Goal: Understand process/instructions: Learn how to perform a task or action

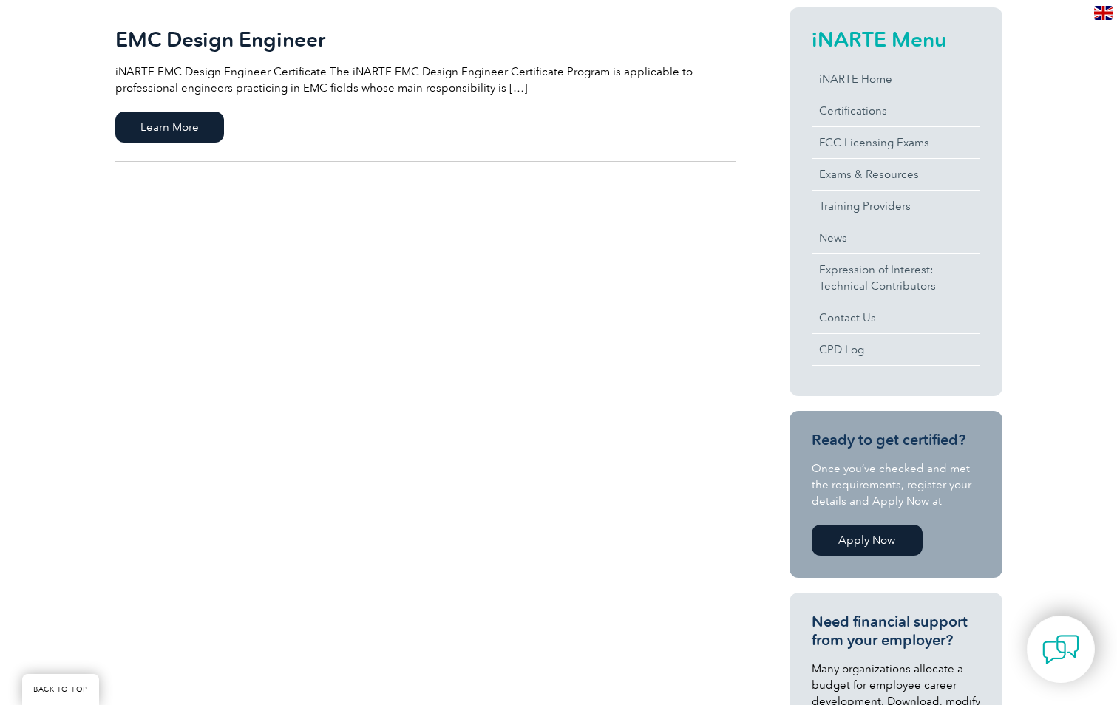
scroll to position [369, 0]
click at [161, 120] on span "Learn More" at bounding box center [169, 126] width 109 height 31
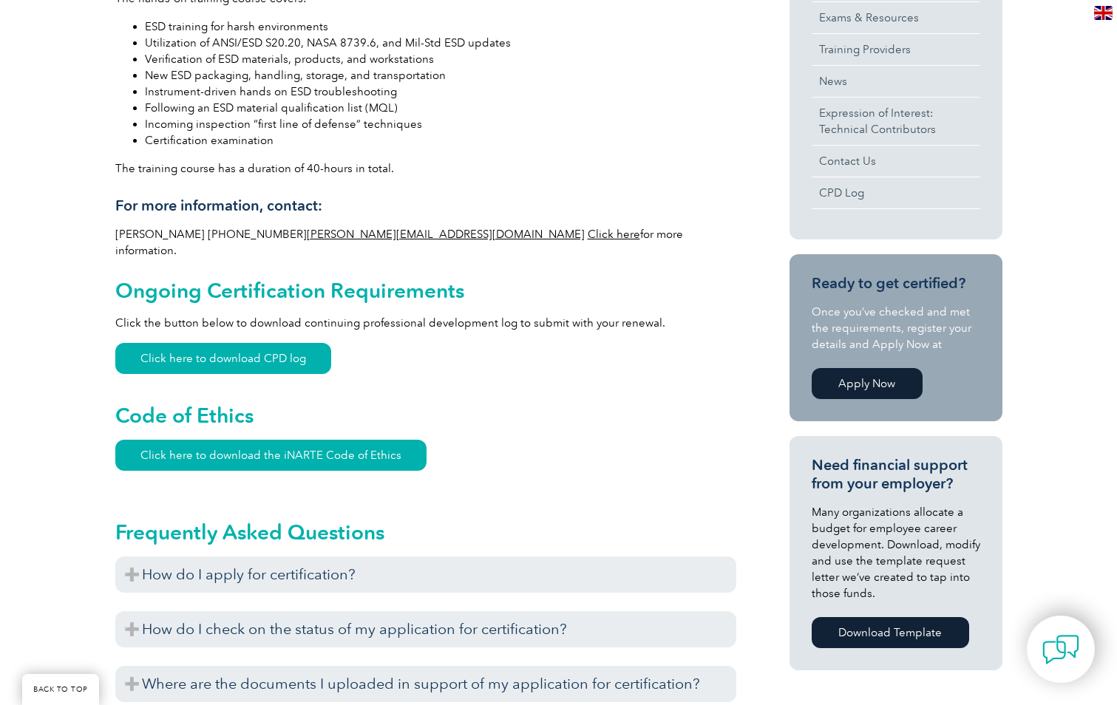
scroll to position [665, 0]
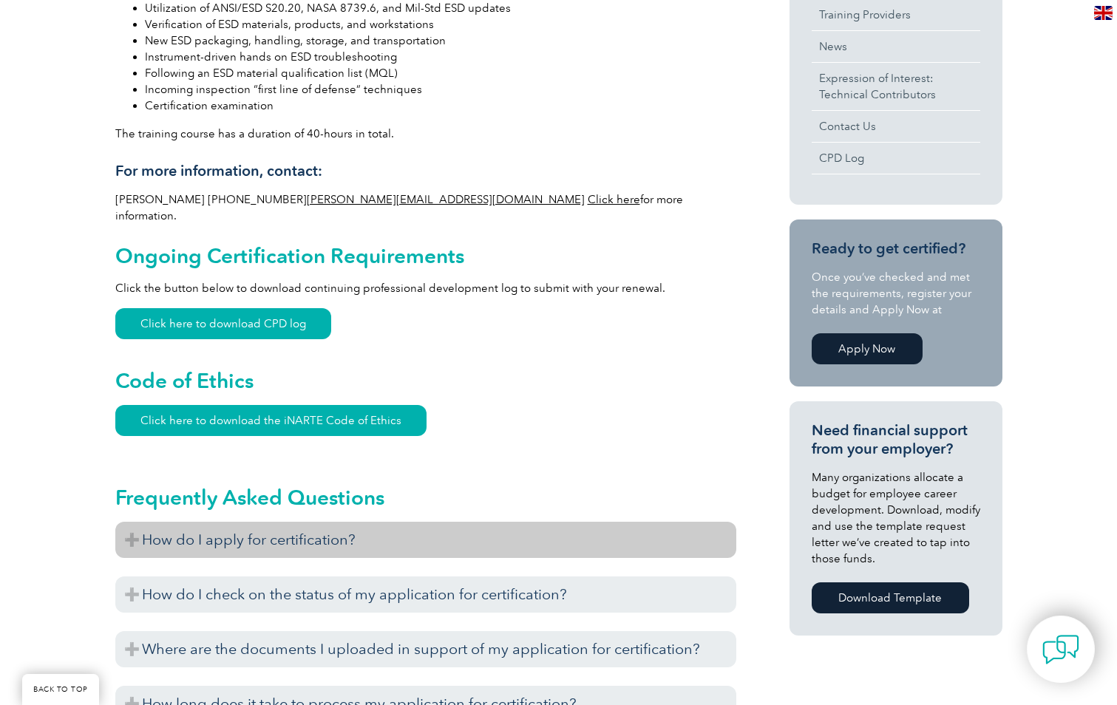
click at [134, 524] on h3 "How do I apply for certification?" at bounding box center [425, 540] width 621 height 36
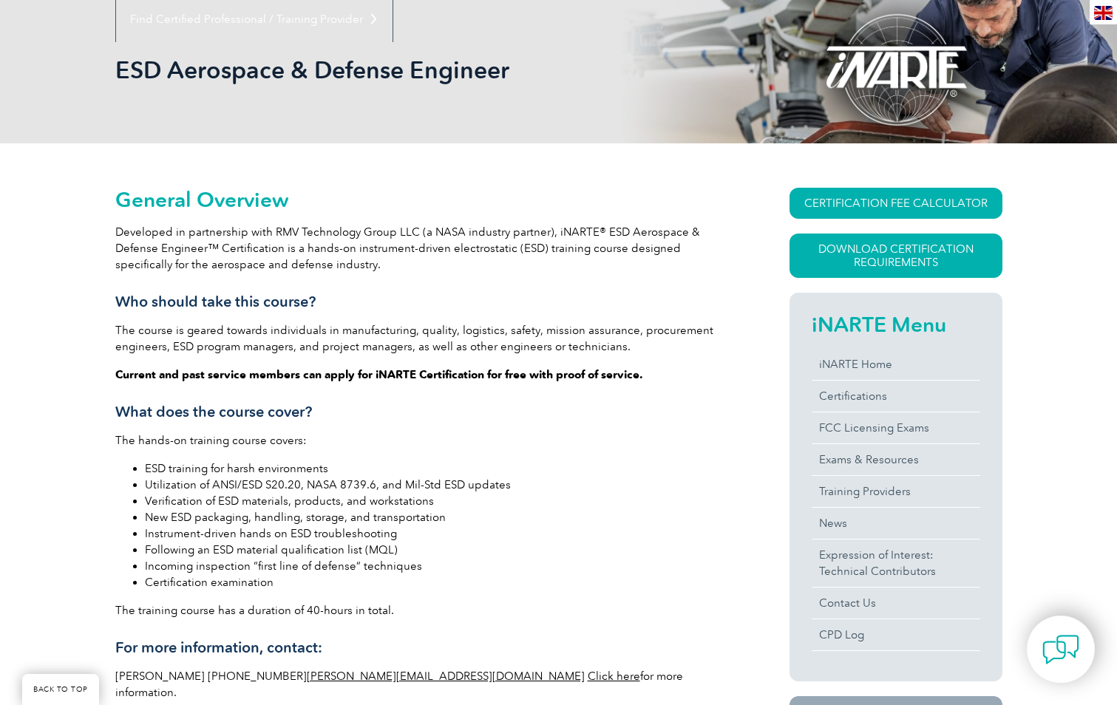
scroll to position [148, 0]
